Goal: Task Accomplishment & Management: Complete application form

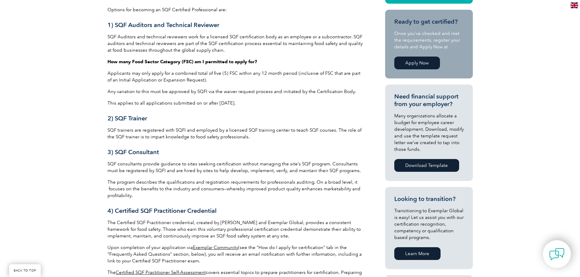
scroll to position [186, 0]
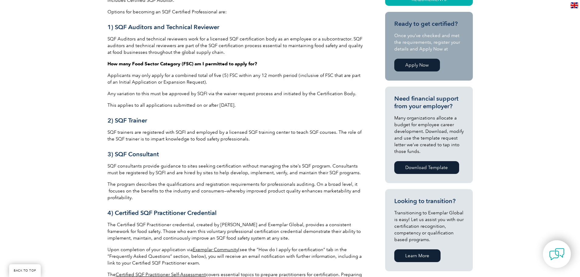
click at [416, 67] on link "Apply Now" at bounding box center [417, 65] width 46 height 13
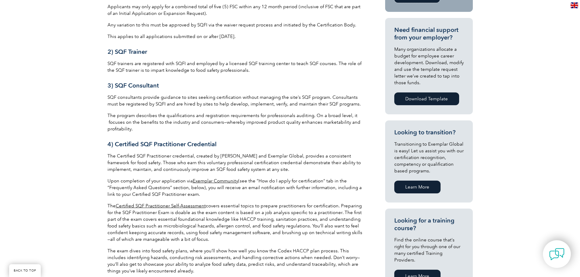
scroll to position [256, 0]
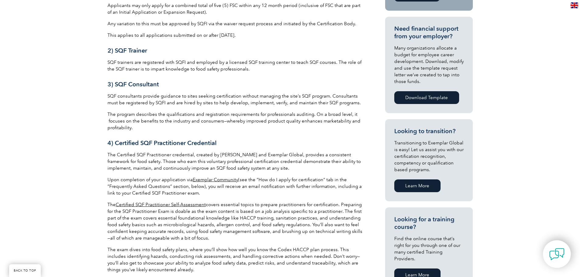
click at [163, 205] on link "Certified SQF Practitioner Self-Assessment" at bounding box center [161, 204] width 90 height 5
drag, startPoint x: 237, startPoint y: 154, endPoint x: 272, endPoint y: 154, distance: 34.7
click at [272, 154] on p "The Certified SQF Practitioner credential, created by SQFI and Exemplar Global,…" at bounding box center [236, 162] width 256 height 20
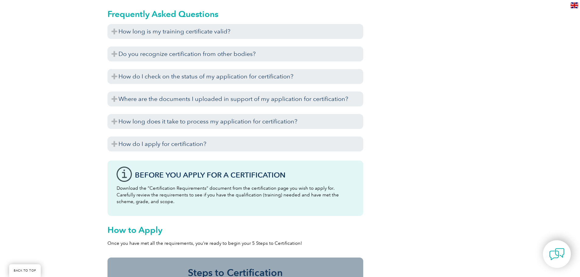
scroll to position [724, 0]
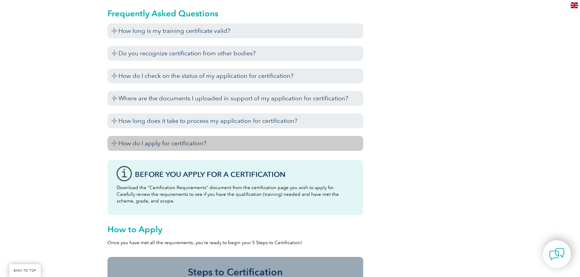
click at [114, 143] on h3 "How do I apply for certification?" at bounding box center [236, 143] width 256 height 15
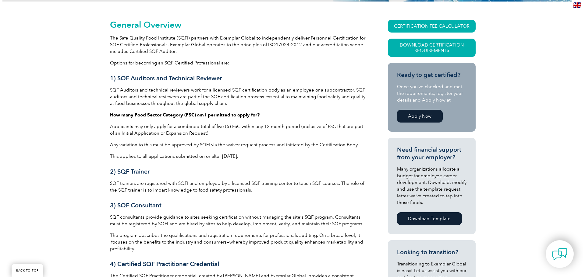
scroll to position [134, 0]
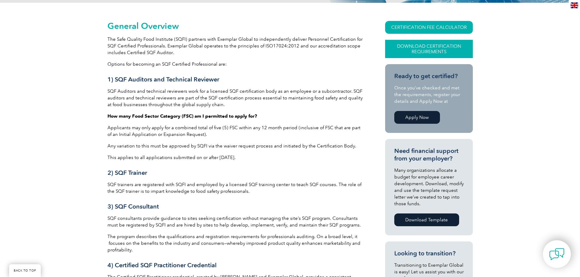
click at [420, 53] on link "Download Certification Requirements" at bounding box center [429, 49] width 88 height 18
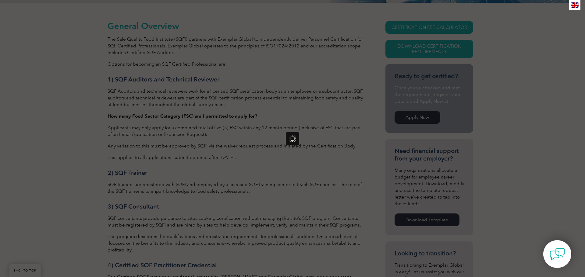
scroll to position [0, 0]
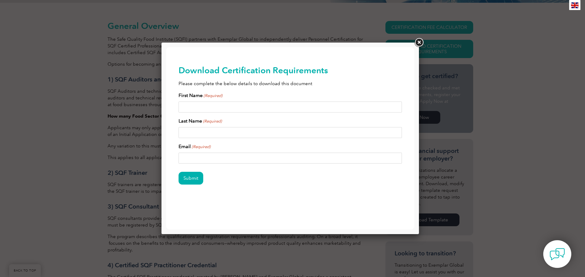
click at [276, 103] on input "First Name (Required)" at bounding box center [291, 107] width 224 height 11
type input "Ashley"
type input "Featherson"
type input "afeatherson@hersheys.com"
click at [183, 175] on input "Submit" at bounding box center [191, 178] width 25 height 13
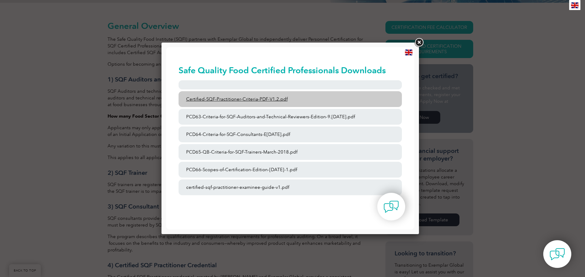
click at [278, 99] on link "Certified-SQF-Practitioner-Criteria-PDF-V1.2.pdf" at bounding box center [291, 99] width 224 height 16
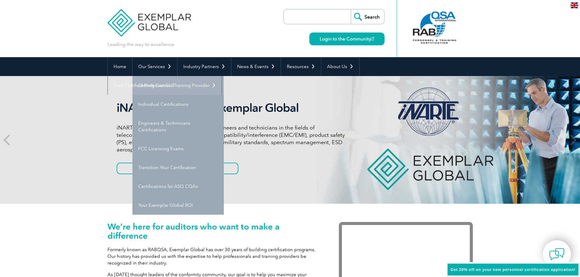
click at [165, 83] on link "Getting Certified" at bounding box center [178, 85] width 91 height 19
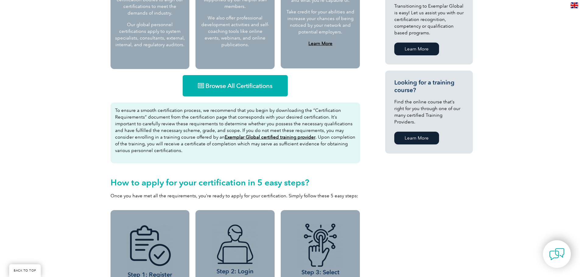
scroll to position [351, 0]
click at [222, 81] on link "Browse All Certifications" at bounding box center [235, 85] width 105 height 21
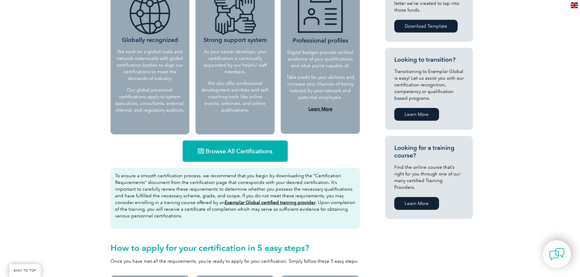
scroll to position [279, 0]
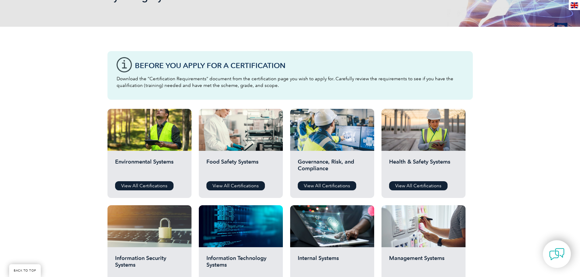
scroll to position [122, 0]
click at [242, 184] on link "View All Certifications" at bounding box center [236, 186] width 58 height 9
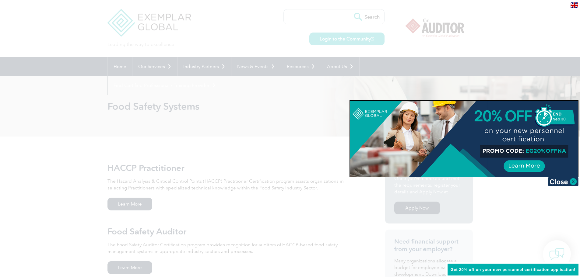
click at [561, 188] on div at bounding box center [290, 138] width 580 height 277
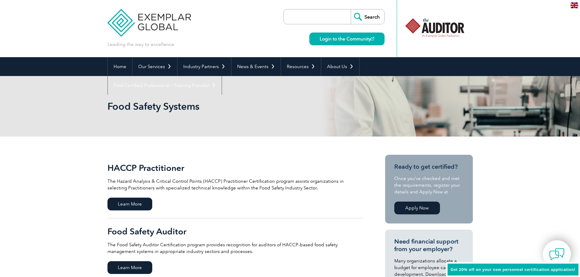
click at [318, 20] on input "search" at bounding box center [319, 16] width 64 height 15
type input "sqf practitioner"
click at [351, 9] on input "Search" at bounding box center [368, 16] width 34 height 15
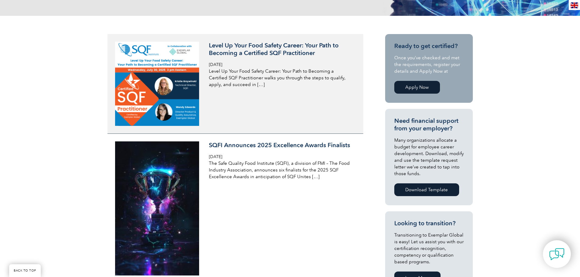
scroll to position [66, 0]
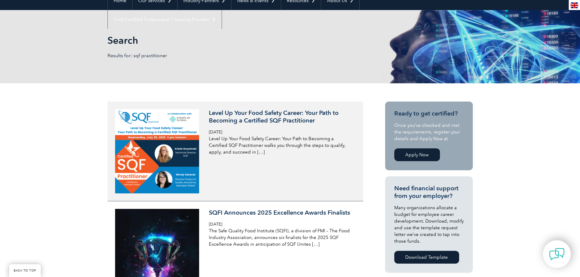
click at [268, 118] on h3 "Level Up Your Food Safety Career: Your Path to Becoming a Certified SQF Practit…" at bounding box center [281, 116] width 144 height 15
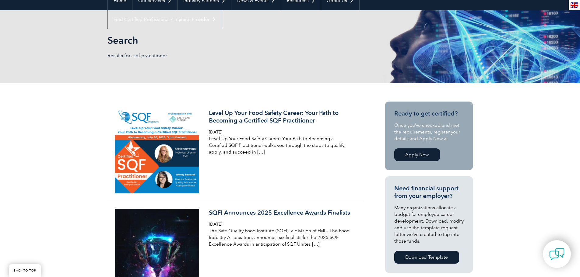
click at [410, 154] on link "Apply Now" at bounding box center [417, 155] width 46 height 13
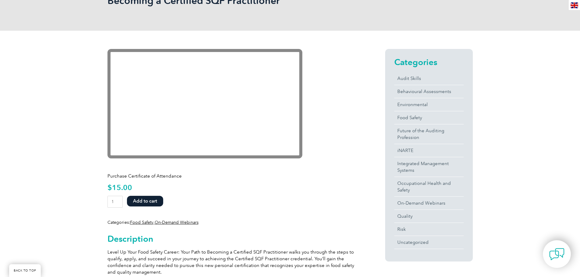
scroll to position [118, 0]
